Goal: Task Accomplishment & Management: Manage account settings

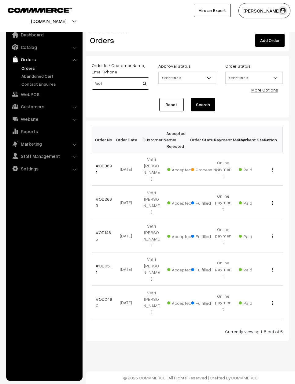
click at [111, 86] on input "Vetri" at bounding box center [121, 83] width 58 height 12
type input "V"
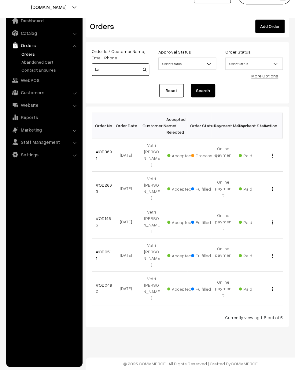
type input "Lai"
click at [169, 98] on link "Reset" at bounding box center [171, 104] width 24 height 13
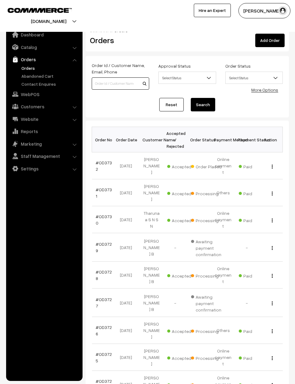
click at [115, 82] on input at bounding box center [121, 83] width 58 height 12
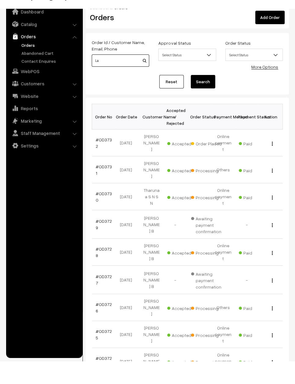
type input "La"
click at [275, 272] on div "View" at bounding box center [271, 275] width 17 height 6
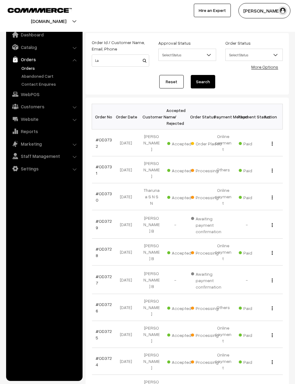
click at [270, 249] on div "View" at bounding box center [271, 252] width 17 height 6
click at [273, 250] on button "button" at bounding box center [273, 252] width 2 height 5
click at [264, 254] on link "View" at bounding box center [246, 260] width 52 height 13
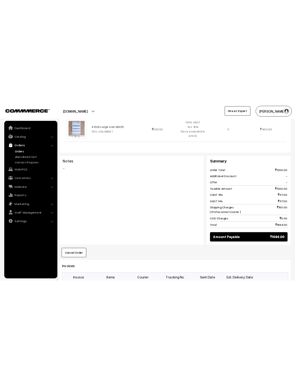
scroll to position [220, 0]
